Goal: Task Accomplishment & Management: Complete application form

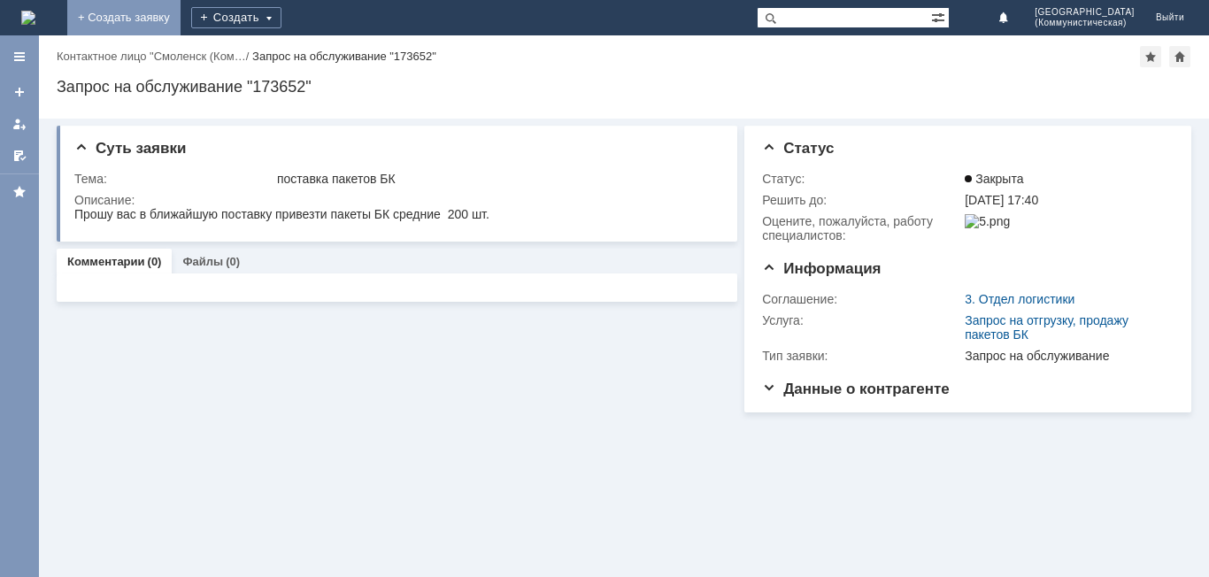
click at [181, 21] on link "+ Создать заявку" at bounding box center [123, 17] width 113 height 35
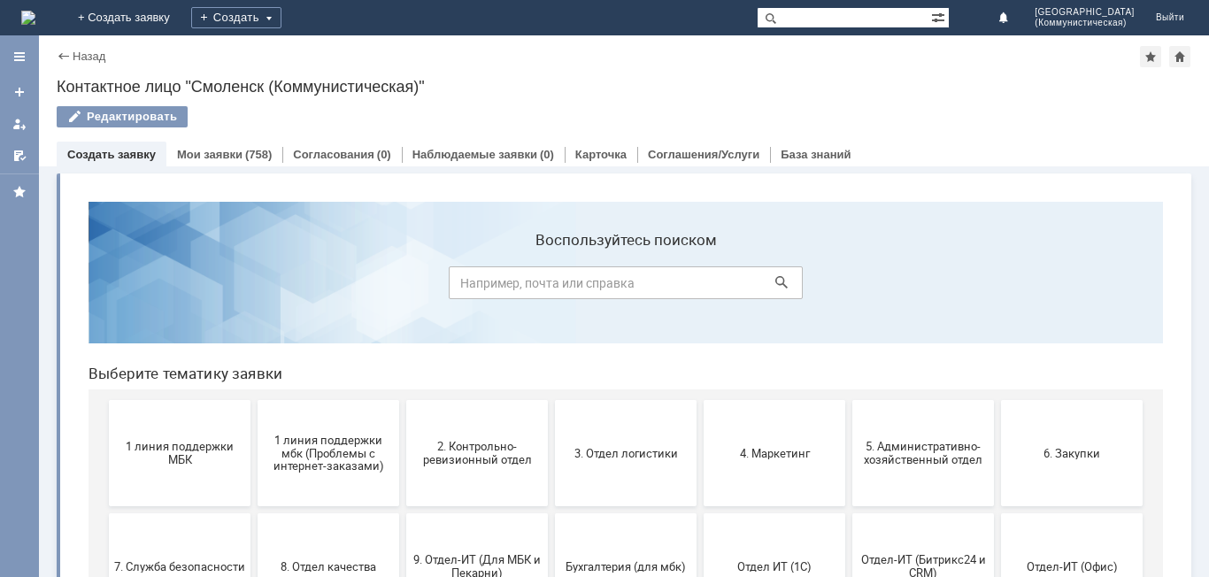
click at [158, 464] on span "1 линия поддержки МБК" at bounding box center [179, 453] width 131 height 27
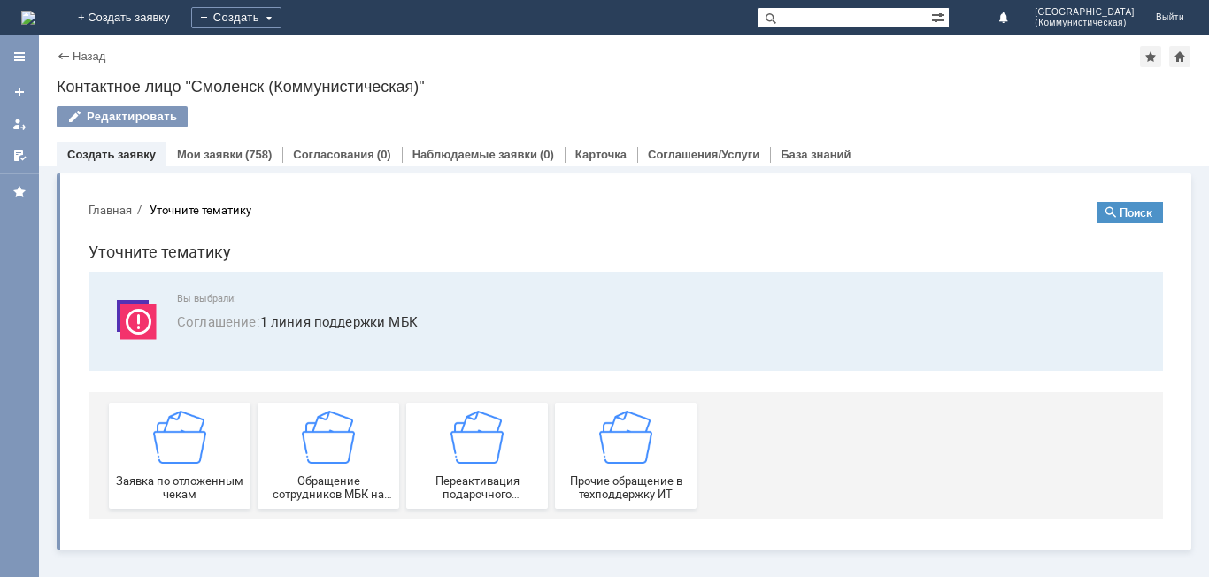
click at [158, 464] on img at bounding box center [179, 437] width 53 height 53
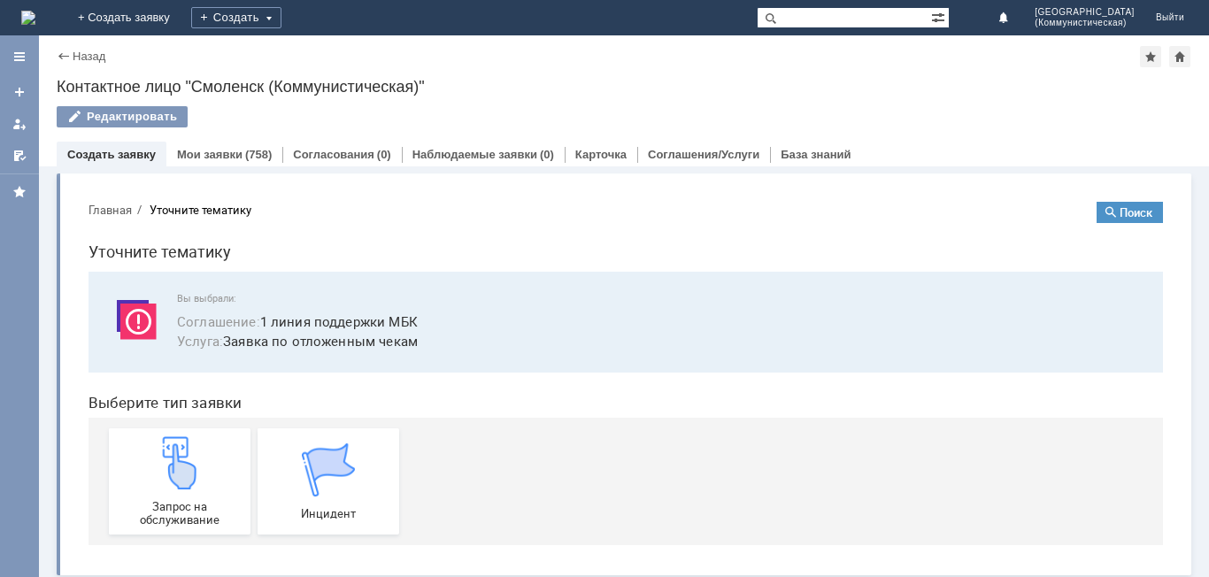
click at [158, 464] on img at bounding box center [179, 462] width 53 height 53
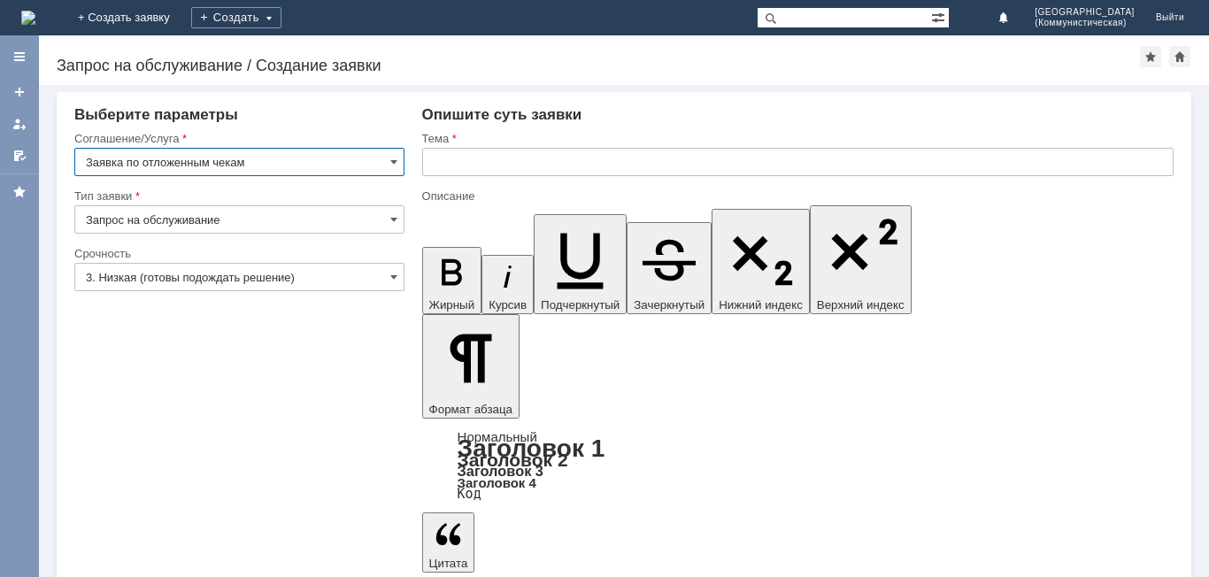
click at [436, 164] on input "text" at bounding box center [798, 162] width 752 height 28
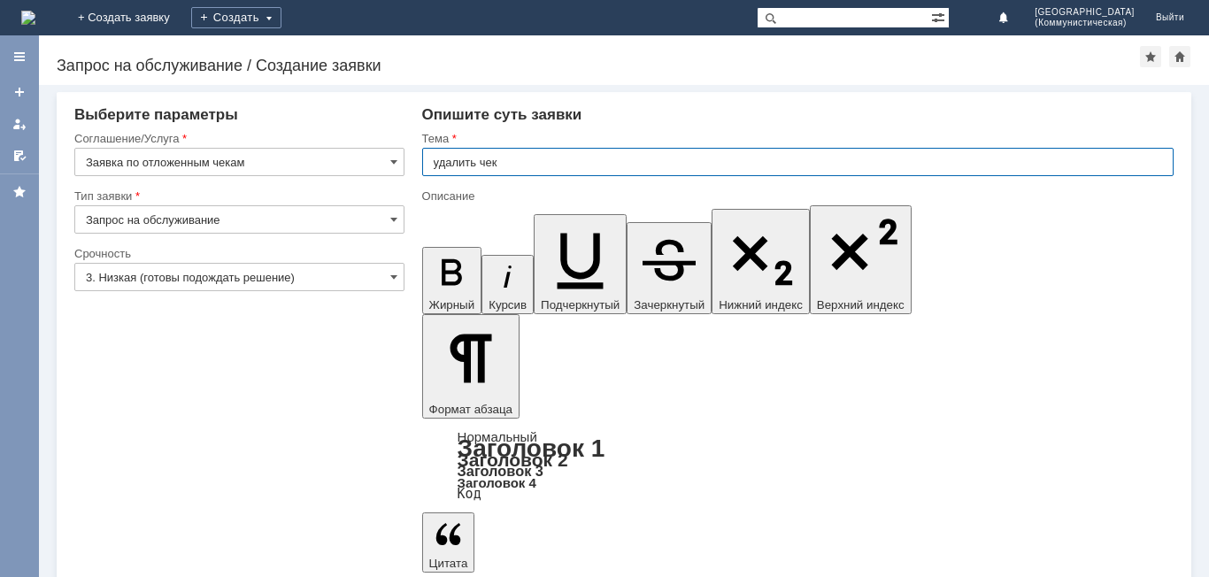
type input "удалить чек"
